Goal: Transaction & Acquisition: Obtain resource

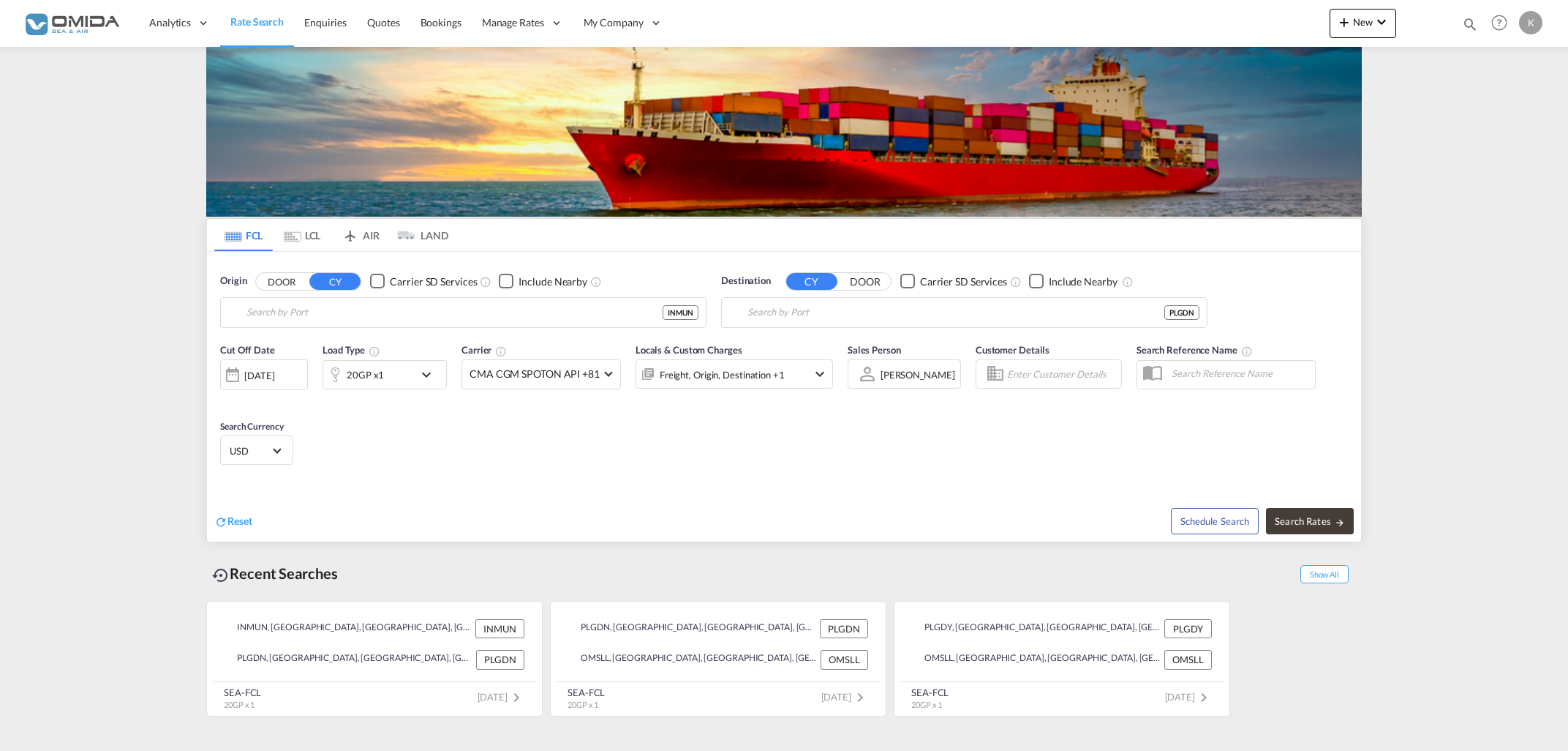
type input "Mundra, INMUN"
type input "Gdansk, PLGDN"
click at [352, 322] on input "Mundra, INMUN" at bounding box center [473, 312] width 452 height 22
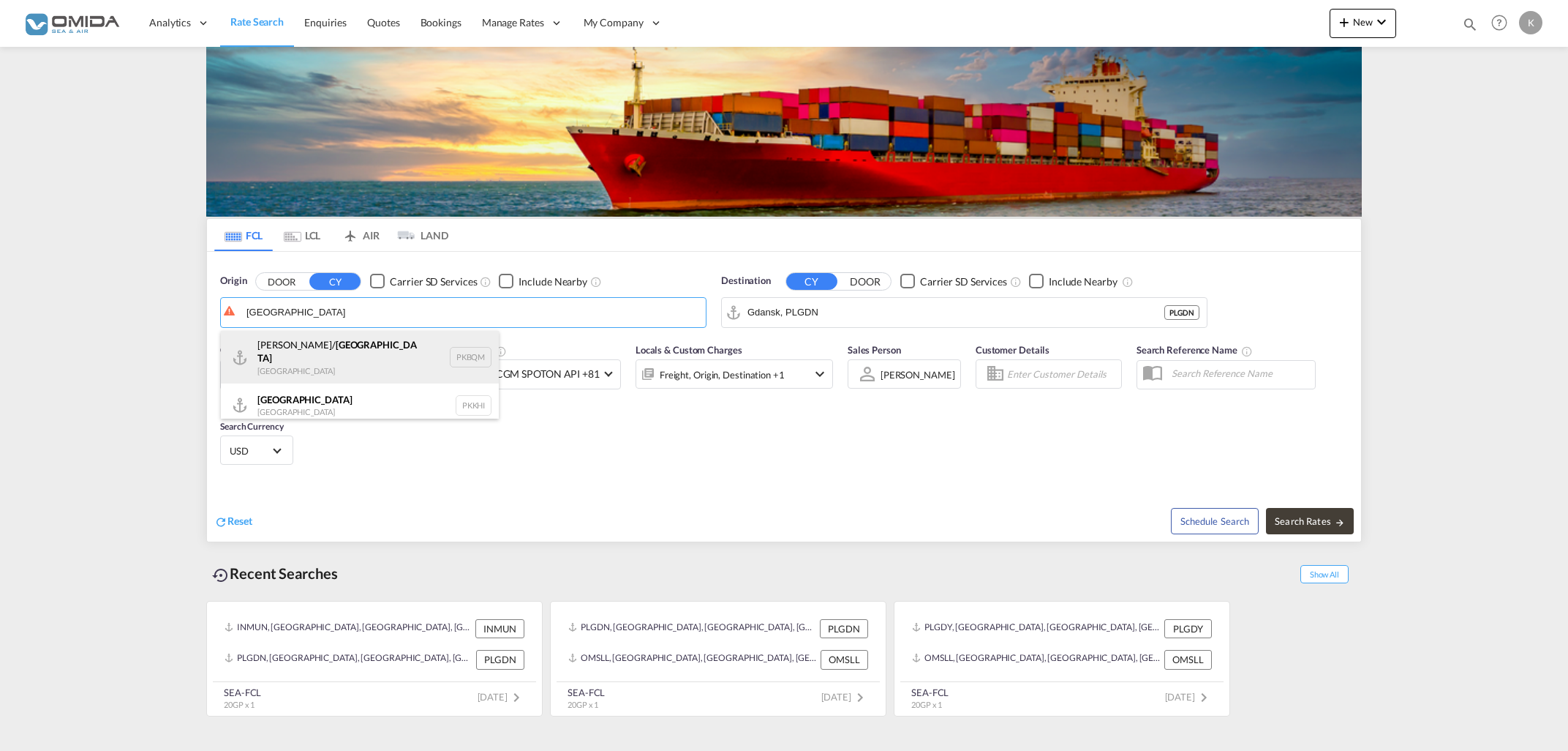
click at [357, 359] on div "[PERSON_NAME]/ [GEOGRAPHIC_DATA] [GEOGRAPHIC_DATA] PKBQM" at bounding box center [360, 357] width 278 height 53
type input "[PERSON_NAME]/[GEOGRAPHIC_DATA], PKBQM"
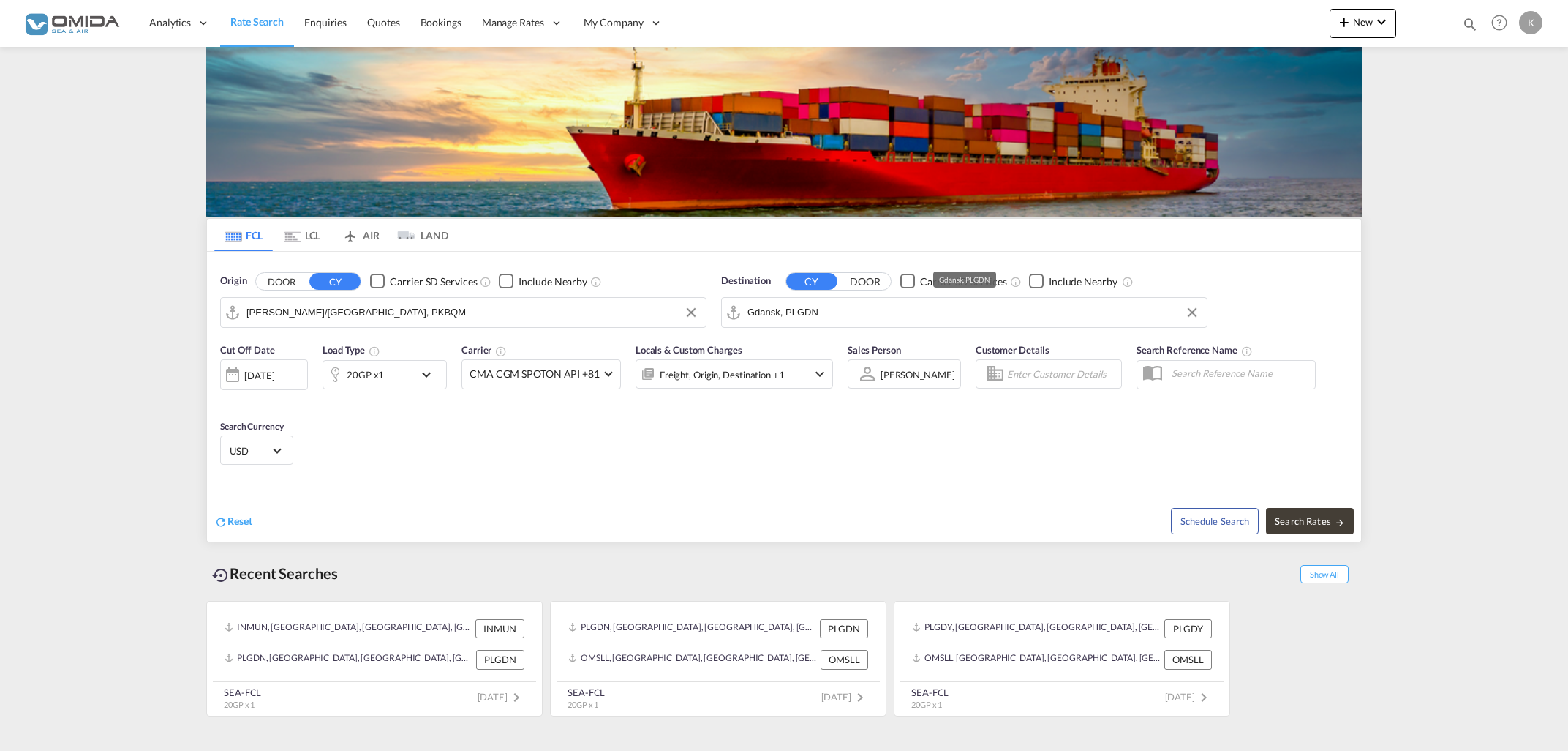
click at [834, 314] on input "Gdansk, PLGDN" at bounding box center [973, 312] width 452 height 22
click at [879, 360] on div "[GEOGRAPHIC_DATA] [GEOGRAPHIC_DATA] [GEOGRAPHIC_DATA]" at bounding box center [861, 353] width 278 height 44
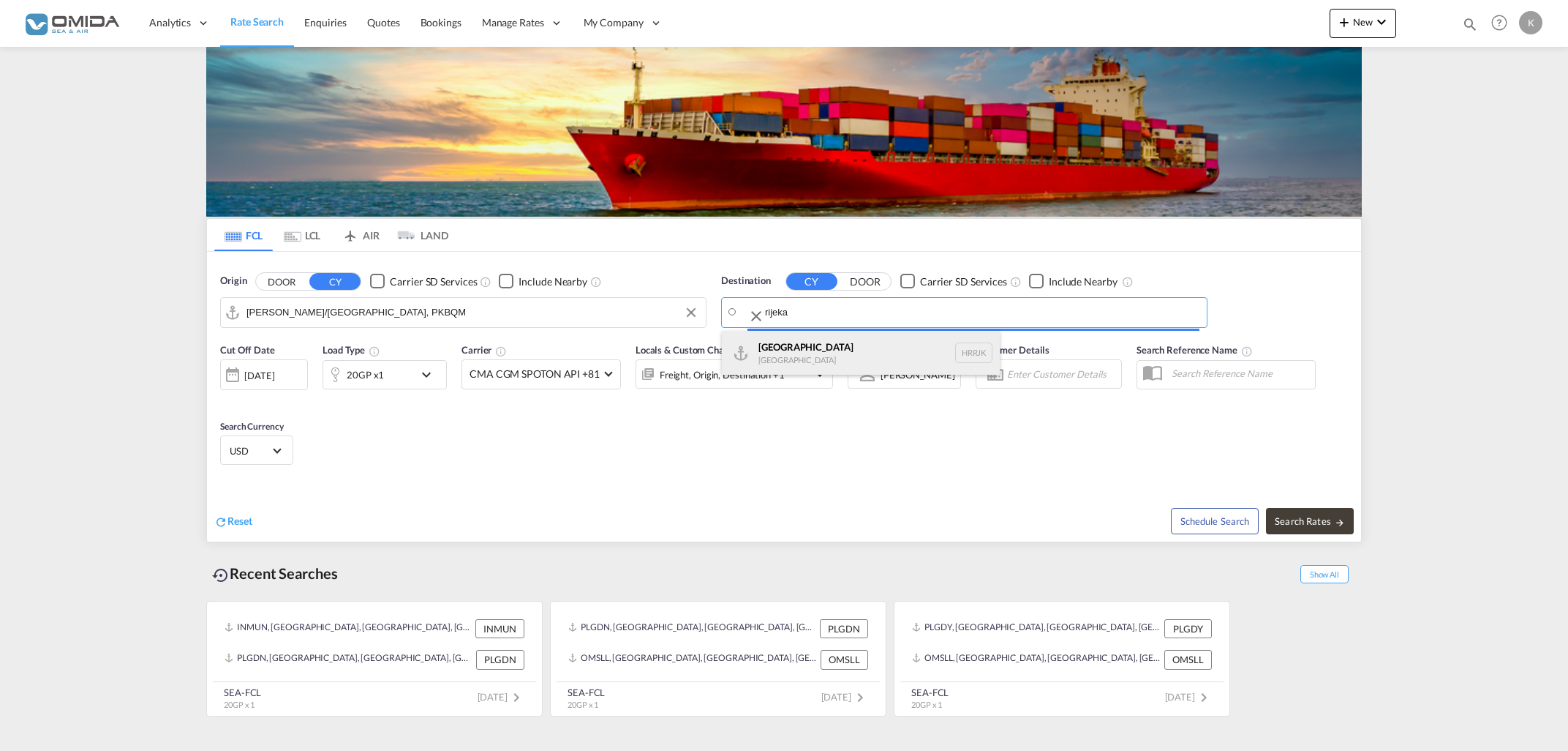
type input "[GEOGRAPHIC_DATA], [GEOGRAPHIC_DATA]"
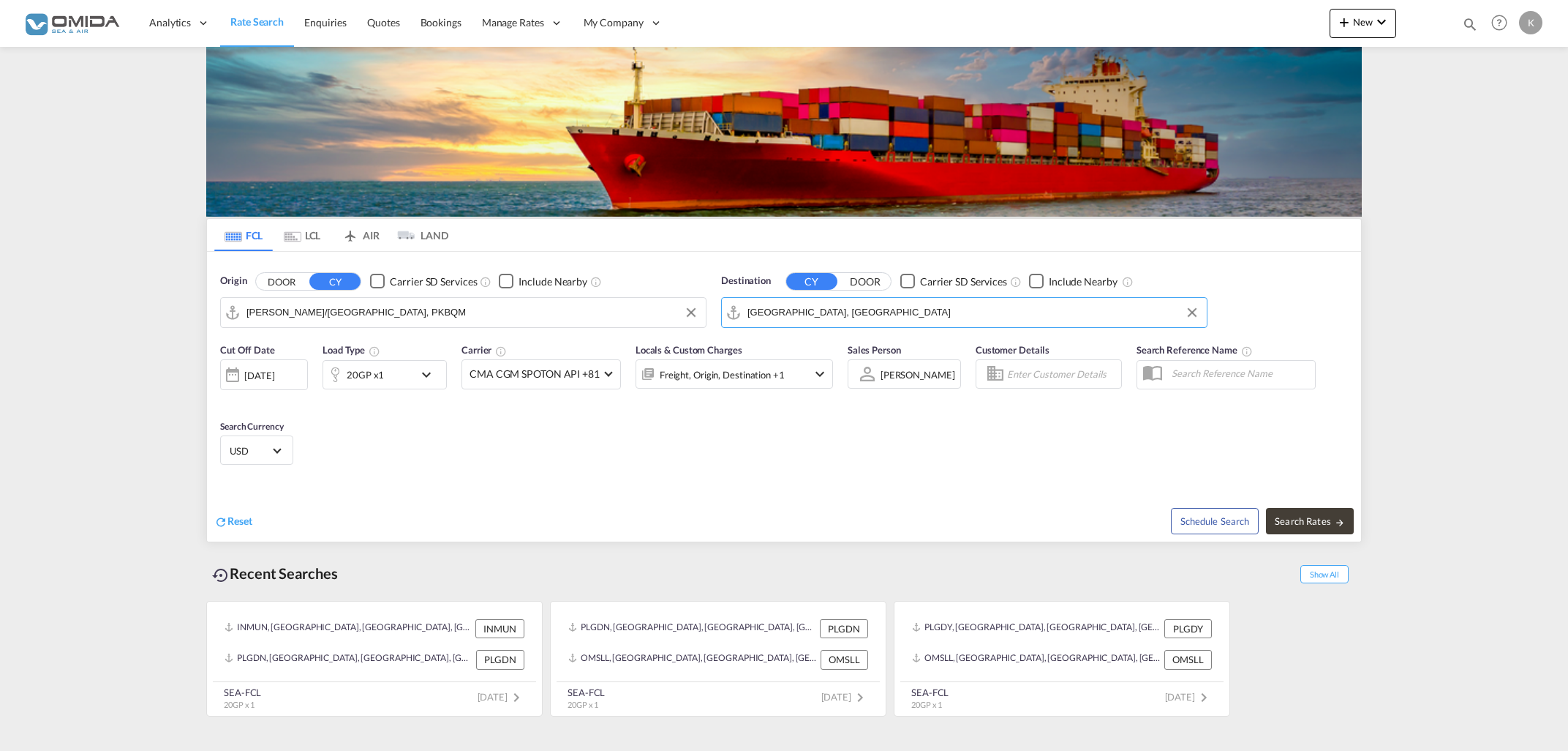
click at [428, 377] on md-icon "icon-chevron-down" at bounding box center [430, 374] width 25 height 18
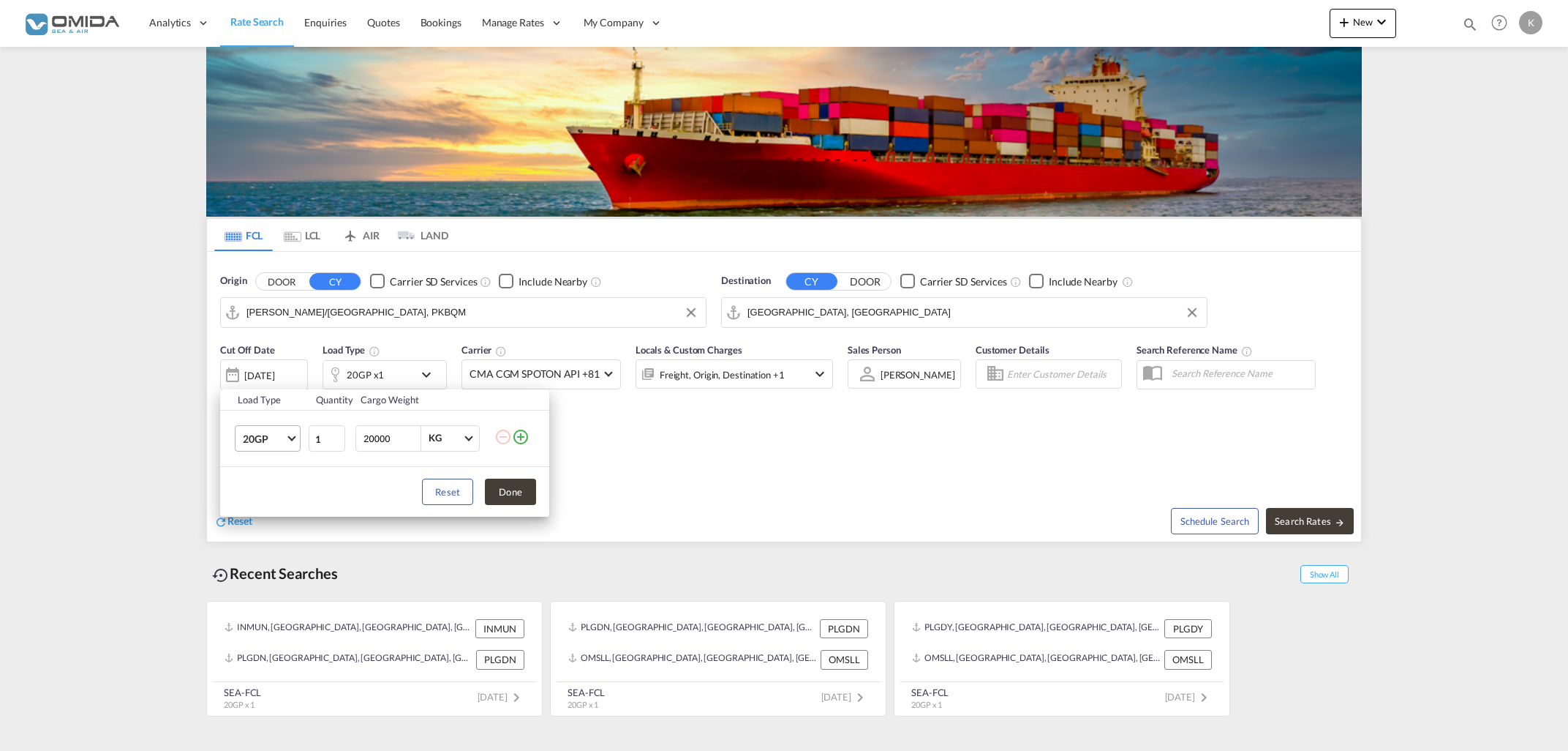
click at [289, 446] on md-select-value "20GP" at bounding box center [270, 438] width 58 height 25
click at [277, 511] on md-option "40HC" at bounding box center [281, 509] width 99 height 35
click at [1296, 523] on div "Load Type Quantity Cargo Weight 40HC 1 20000 KG KG Load type addition is restri…" at bounding box center [784, 375] width 1568 height 751
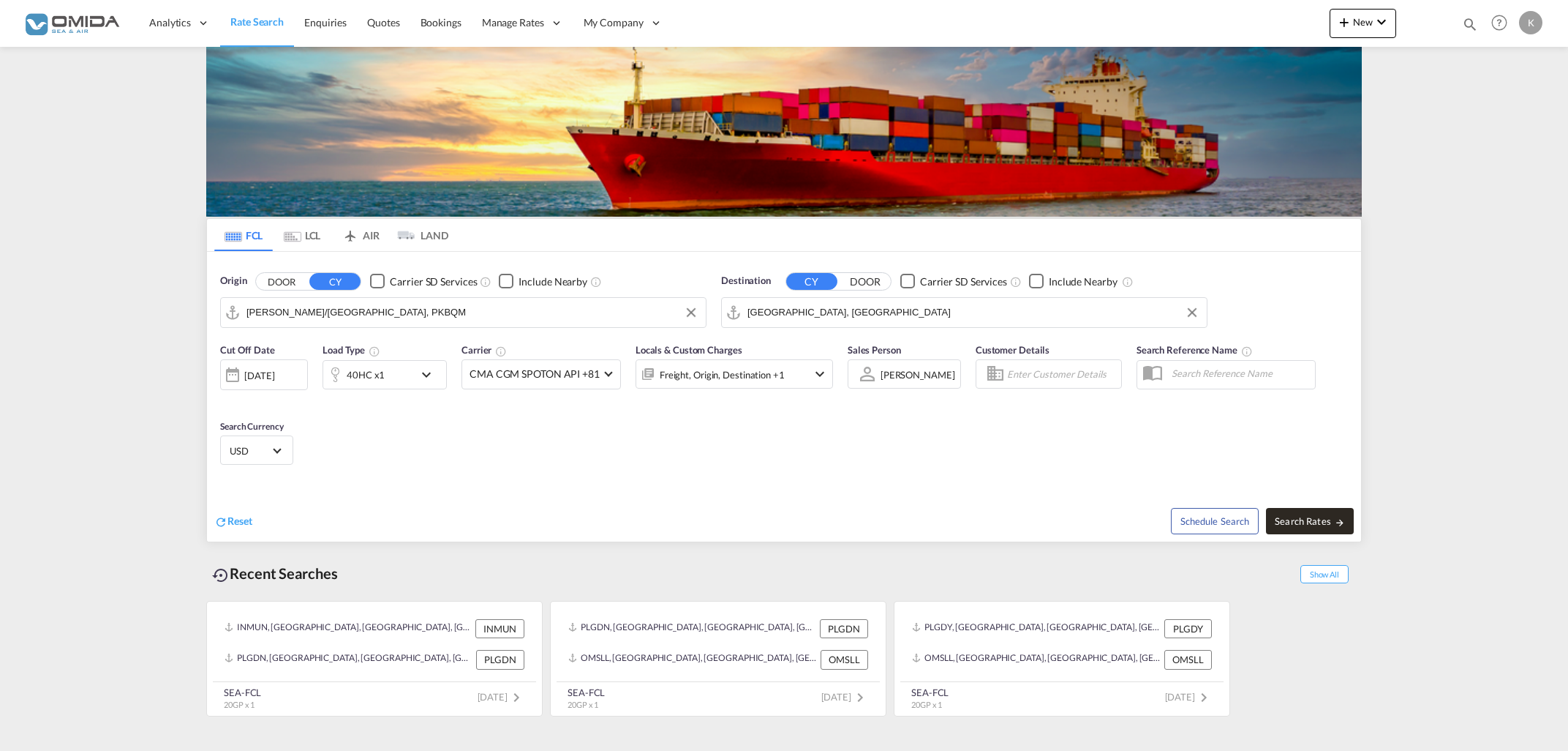
click at [1296, 517] on span "Search Rates" at bounding box center [1310, 520] width 70 height 12
type input "PKBQM to HRRJK / [DATE]"
